Goal: Transaction & Acquisition: Download file/media

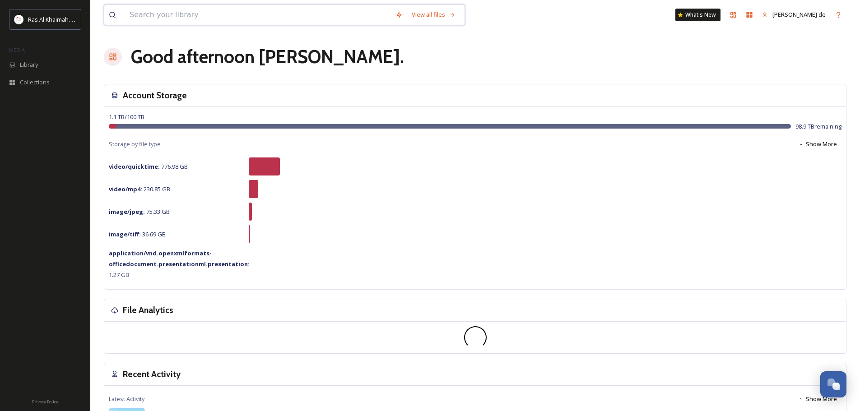
click at [233, 17] on input at bounding box center [258, 15] width 266 height 20
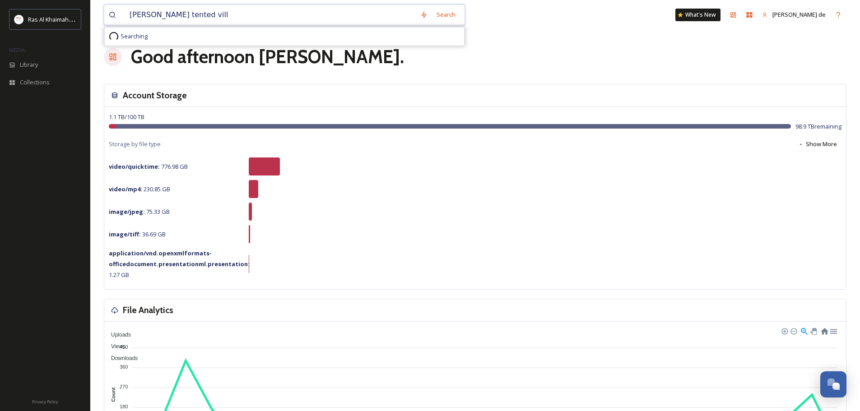
type input "[PERSON_NAME] tented villa"
click at [431, 14] on div "Search Press Enter to search" at bounding box center [441, 15] width 38 height 18
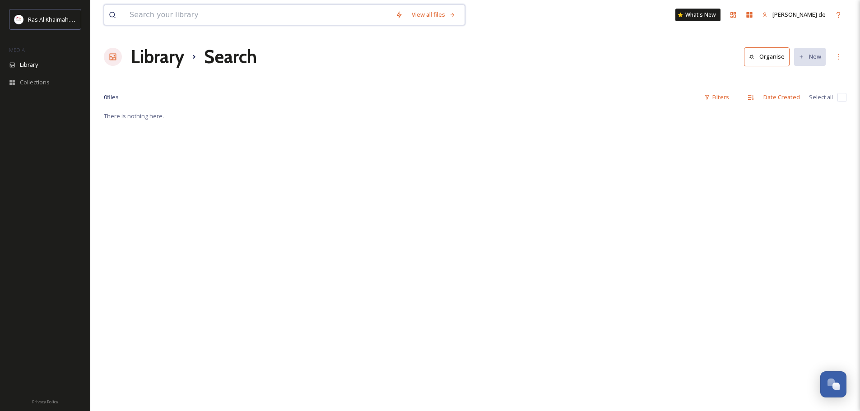
click at [270, 14] on input at bounding box center [258, 15] width 266 height 20
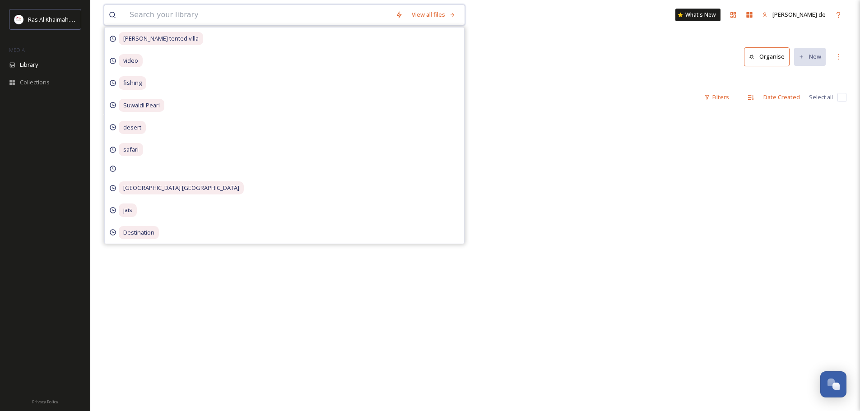
type input "h"
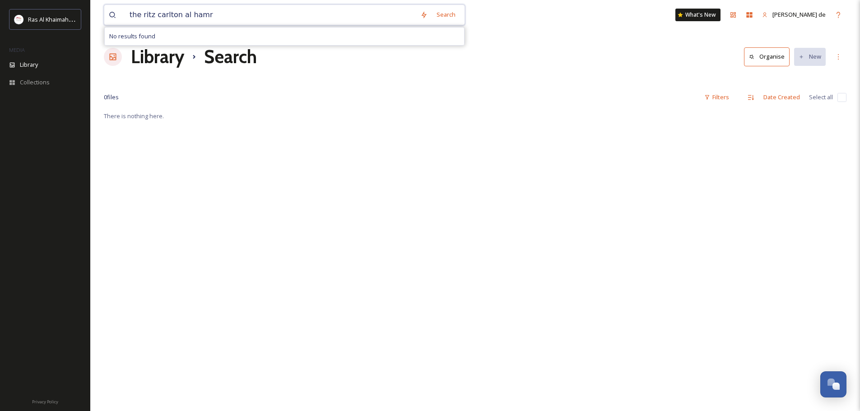
type input "the ritz [PERSON_NAME]"
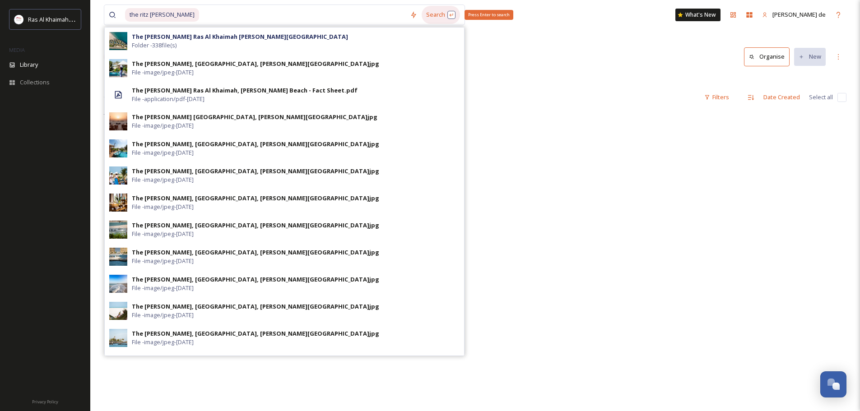
click at [437, 16] on div "Search Press Enter to search" at bounding box center [441, 15] width 38 height 18
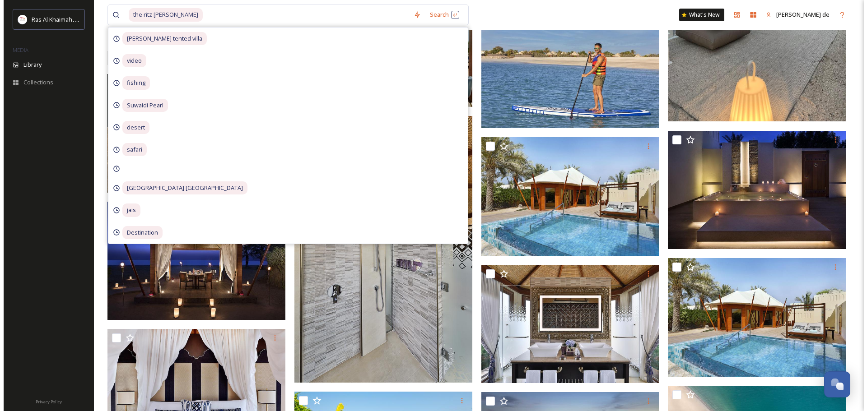
scroll to position [406, 0]
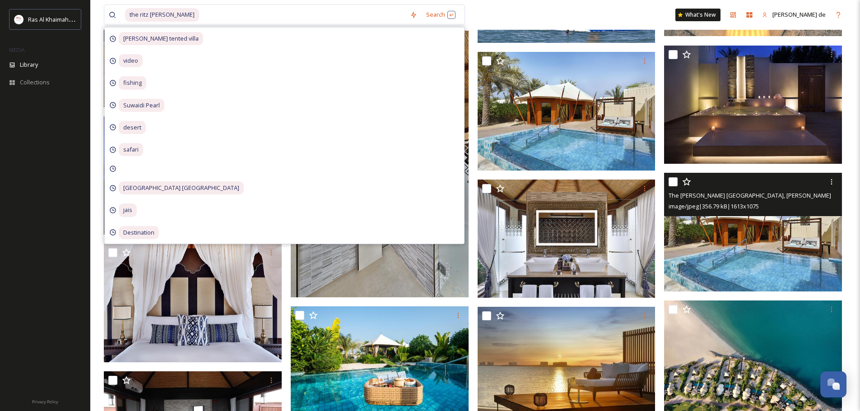
click at [759, 267] on img at bounding box center [753, 232] width 178 height 119
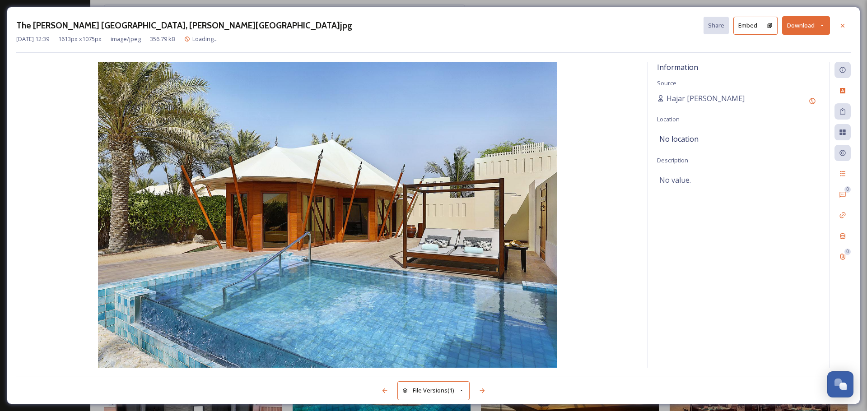
click at [807, 21] on button "Download" at bounding box center [806, 25] width 48 height 19
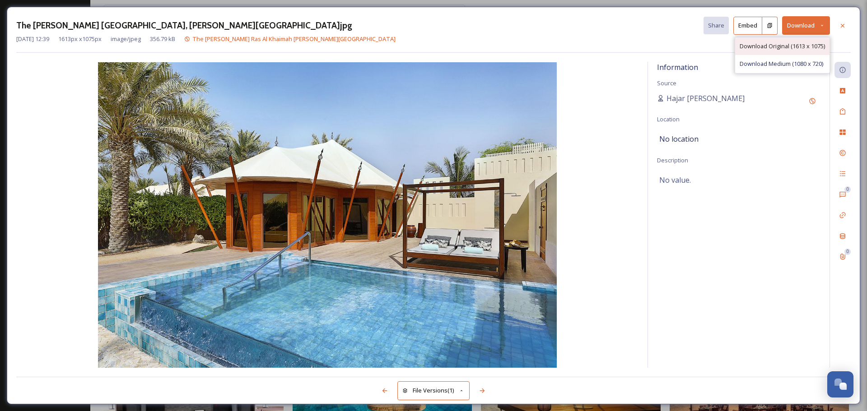
click at [797, 48] on span "Download Original (1613 x 1075)" at bounding box center [782, 46] width 85 height 9
